Goal: Find contact information: Find contact information

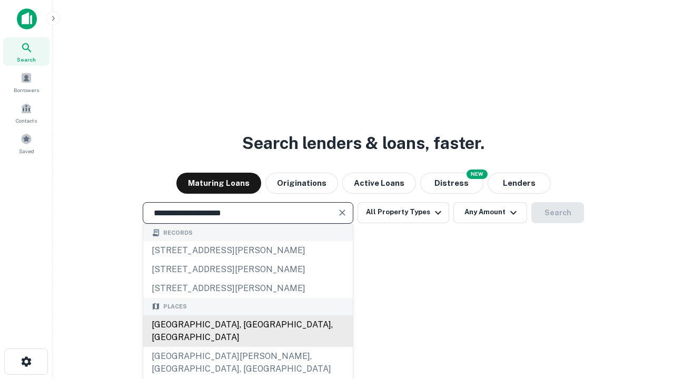
click at [248, 347] on div "[GEOGRAPHIC_DATA], [GEOGRAPHIC_DATA], [GEOGRAPHIC_DATA]" at bounding box center [248, 331] width 210 height 32
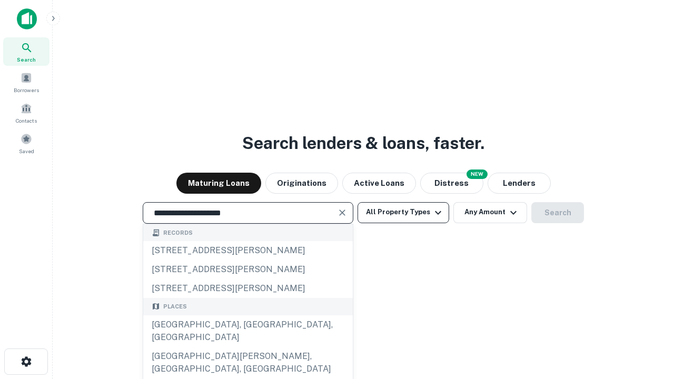
type input "**********"
click at [403, 212] on button "All Property Types" at bounding box center [404, 212] width 92 height 21
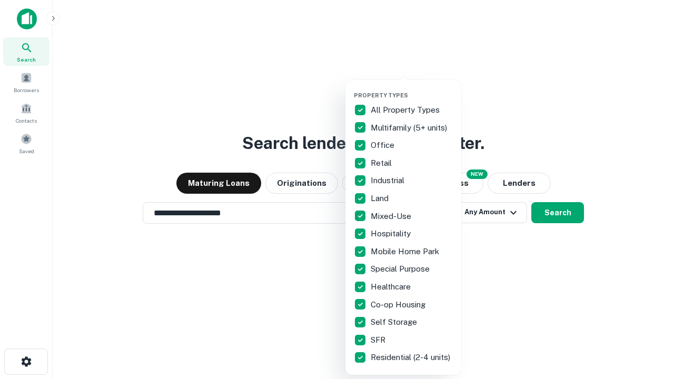
click at [412, 88] on button "button" at bounding box center [412, 88] width 116 height 1
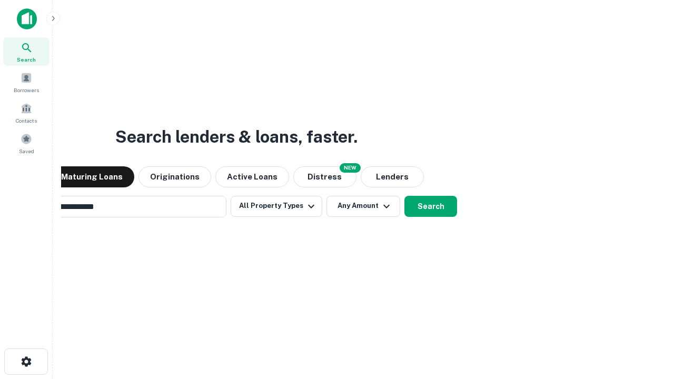
scroll to position [16, 0]
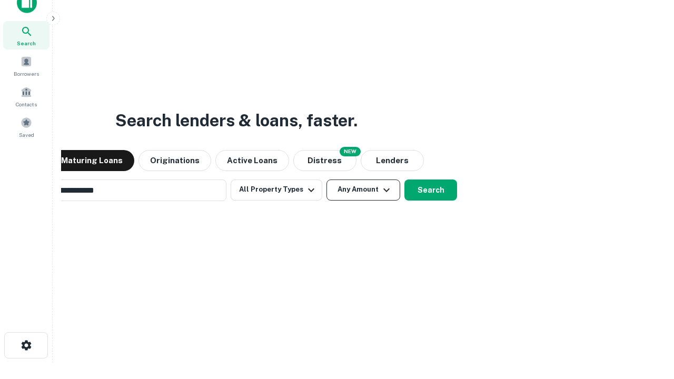
click at [327, 180] on button "Any Amount" at bounding box center [364, 190] width 74 height 21
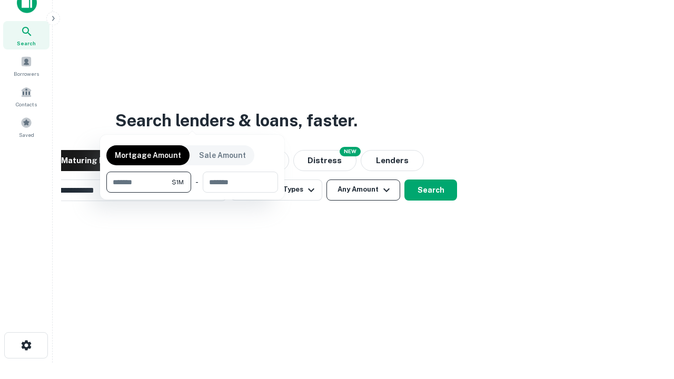
scroll to position [17, 0]
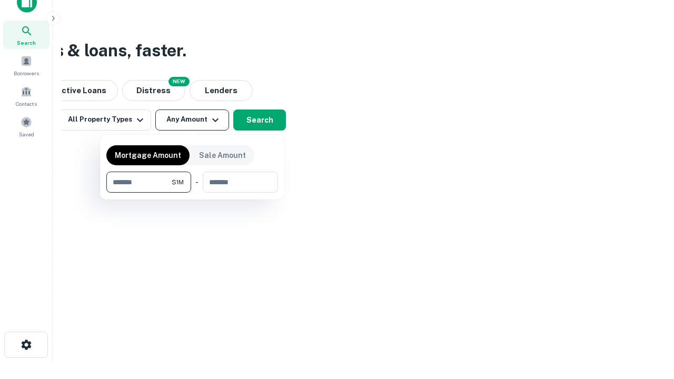
type input "*******"
click at [192, 193] on button "button" at bounding box center [192, 193] width 172 height 1
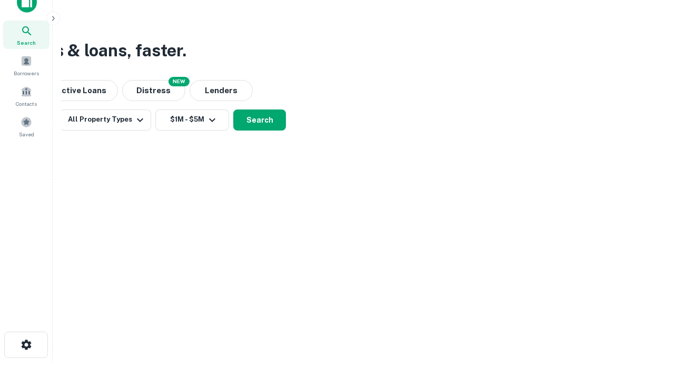
scroll to position [6, 194]
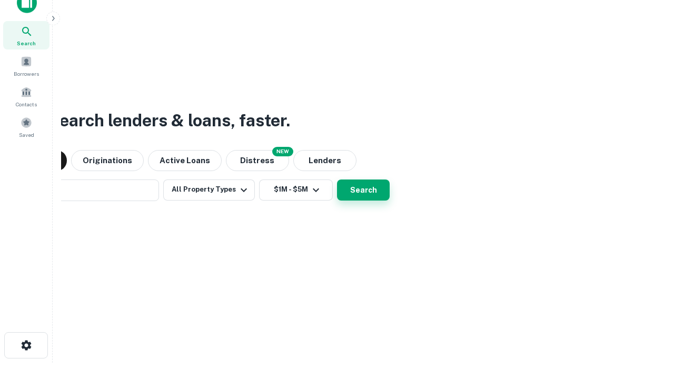
click at [337, 180] on button "Search" at bounding box center [363, 190] width 53 height 21
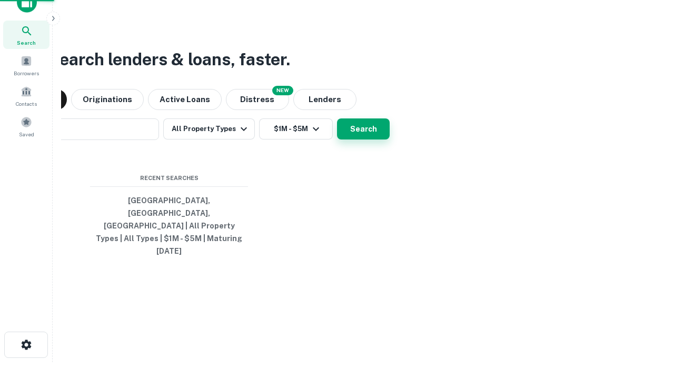
scroll to position [28, 298]
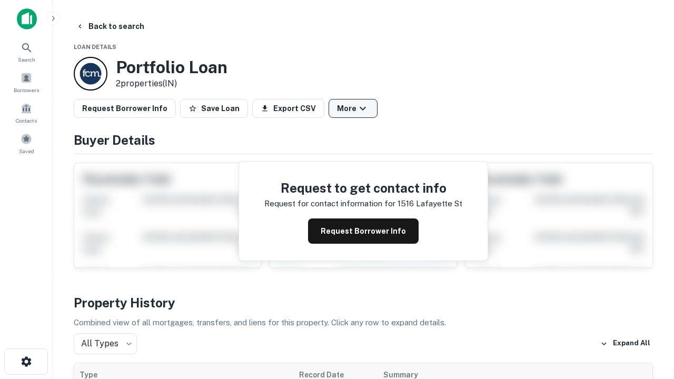
click at [353, 108] on button "More" at bounding box center [353, 108] width 49 height 19
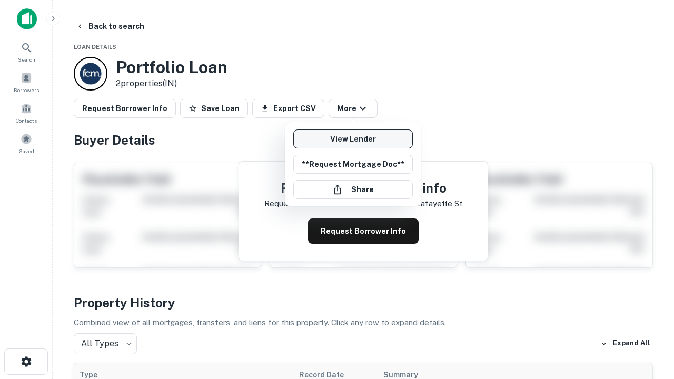
click at [353, 139] on link "View Lender" at bounding box center [353, 139] width 120 height 19
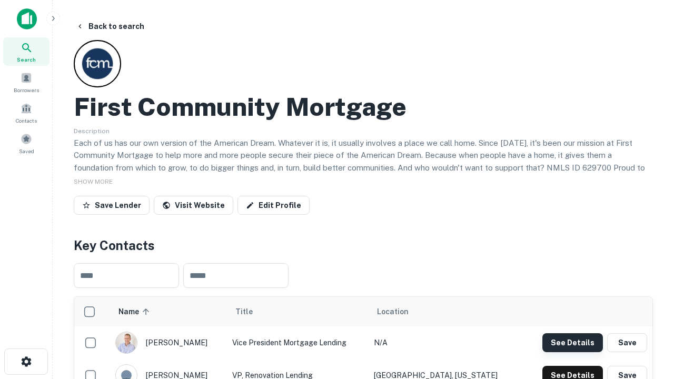
click at [572, 342] on button "See Details" at bounding box center [572, 342] width 61 height 19
click at [26, 362] on icon "button" at bounding box center [26, 361] width 13 height 13
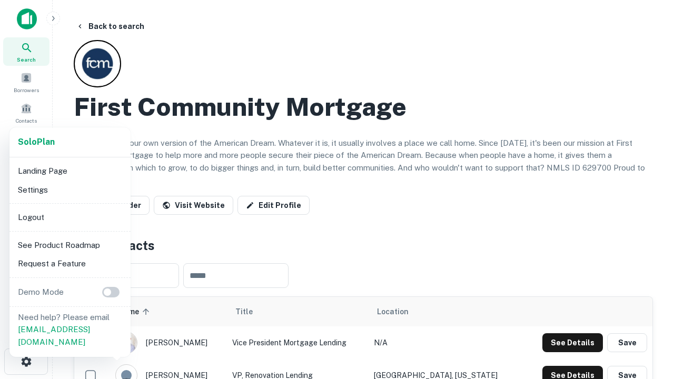
click at [70, 217] on li "Logout" at bounding box center [70, 217] width 113 height 19
